Goal: Task Accomplishment & Management: Manage account settings

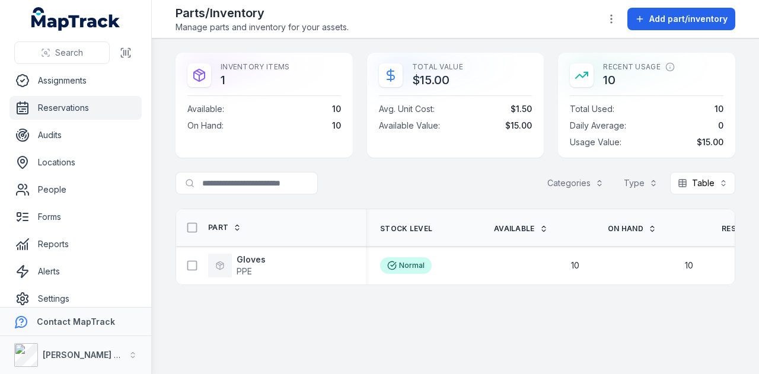
scroll to position [94, 0]
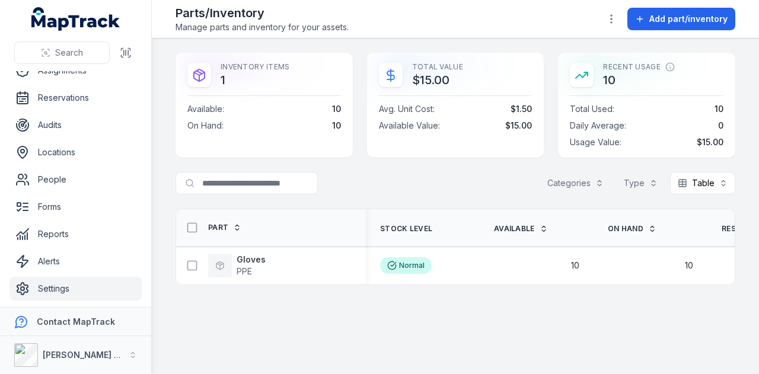
click at [106, 285] on link "Settings" at bounding box center [75, 289] width 132 height 24
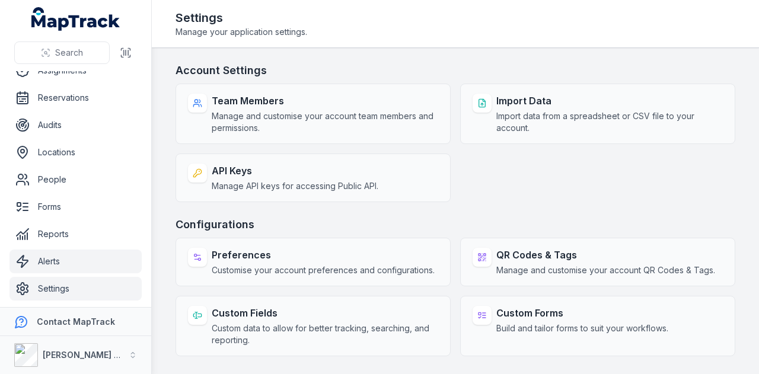
click at [77, 267] on link "Alerts" at bounding box center [75, 262] width 132 height 24
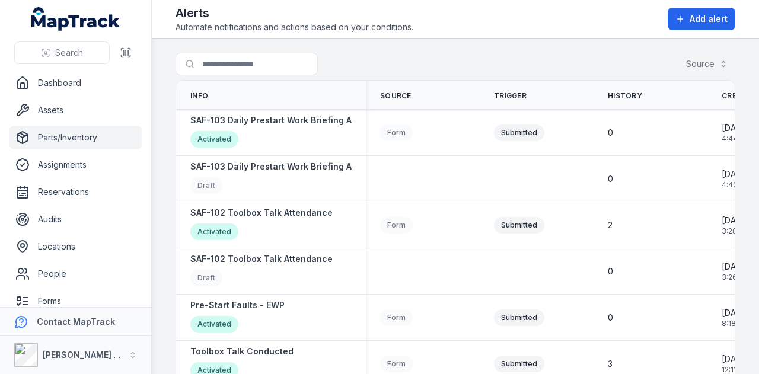
click at [87, 138] on link "Parts/Inventory" at bounding box center [75, 138] width 132 height 24
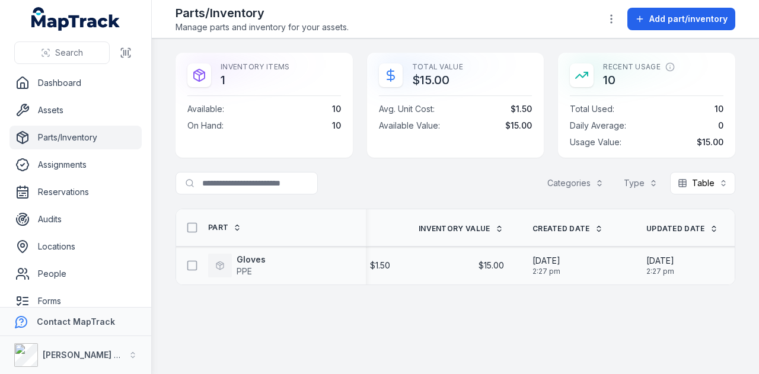
scroll to position [0, 542]
click at [194, 228] on icon at bounding box center [192, 228] width 12 height 12
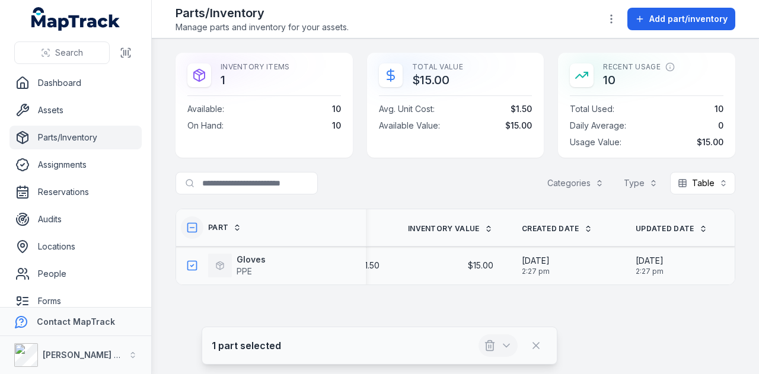
click at [513, 349] on icon "button" at bounding box center [507, 346] width 12 height 12
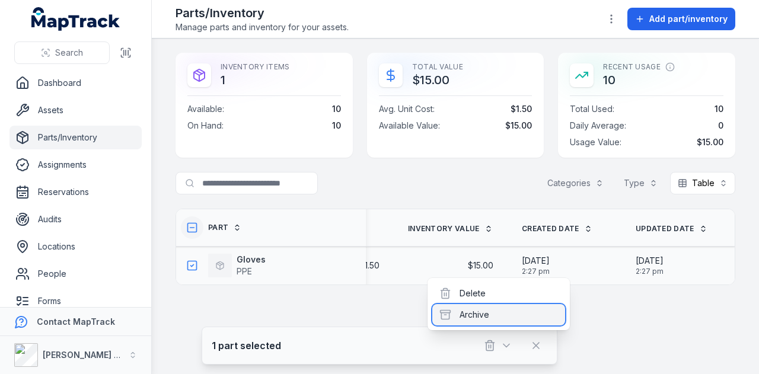
click at [484, 311] on div "Archive" at bounding box center [498, 314] width 133 height 21
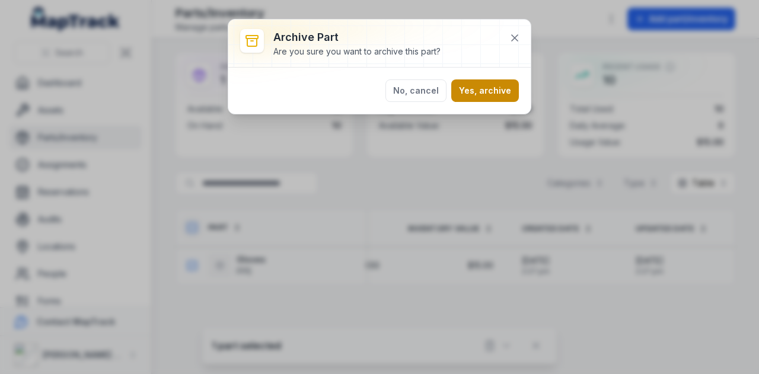
click at [493, 93] on button "Yes, archive" at bounding box center [485, 90] width 68 height 23
